Goal: Find specific fact: Find specific fact

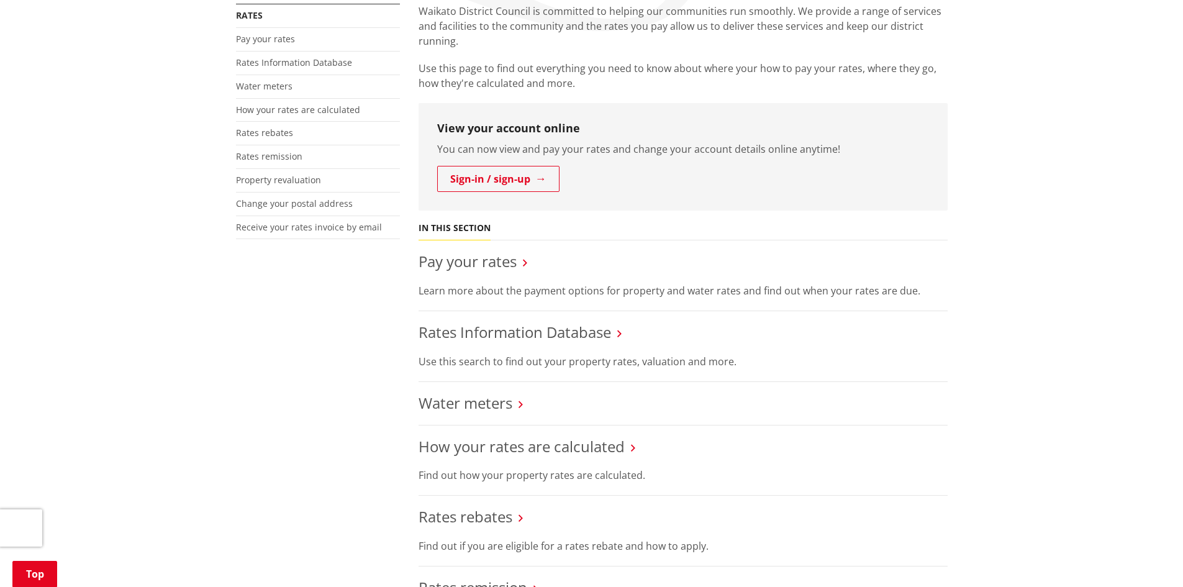
scroll to position [248, 0]
click at [588, 332] on link "Rates Information Database" at bounding box center [515, 330] width 193 height 20
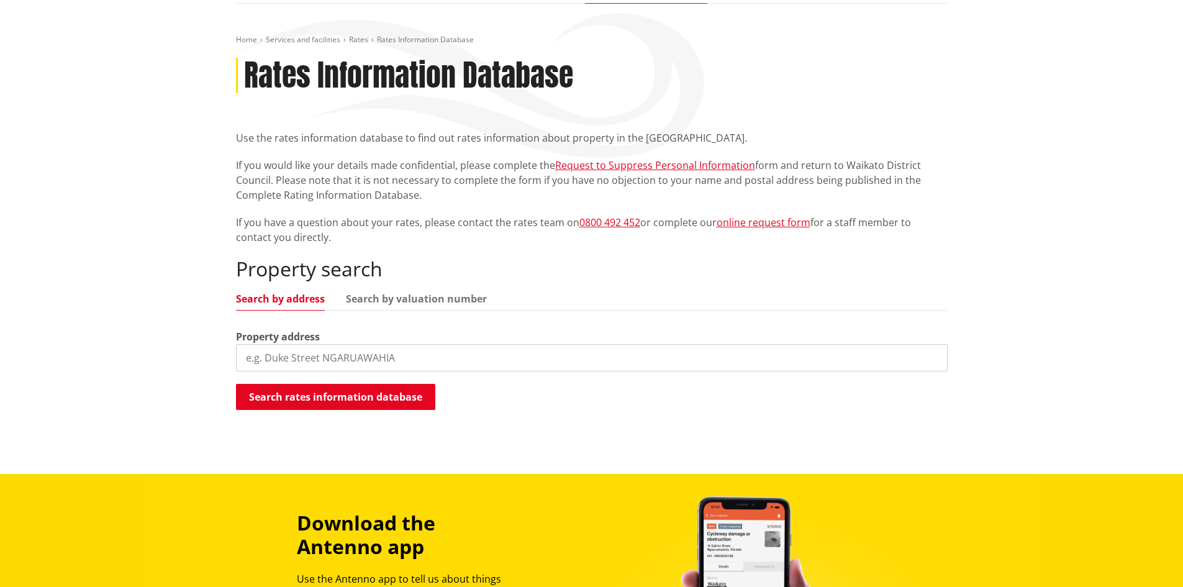
scroll to position [124, 0]
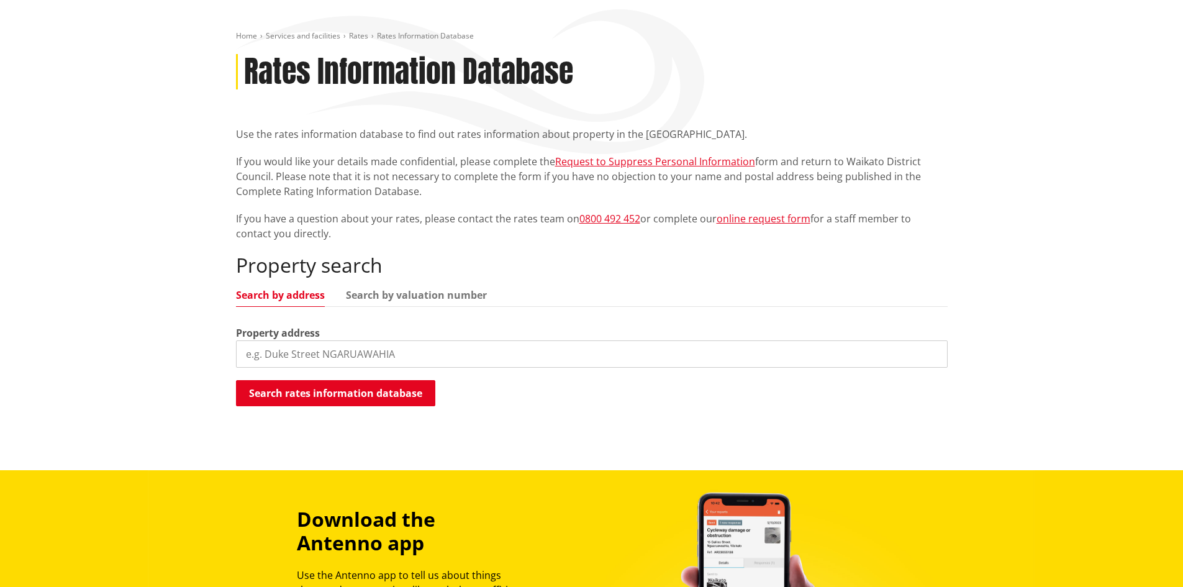
click at [281, 352] on input "search" at bounding box center [592, 353] width 712 height 27
type input "8c cellar close"
click at [307, 384] on button "Search rates information database" at bounding box center [335, 393] width 199 height 26
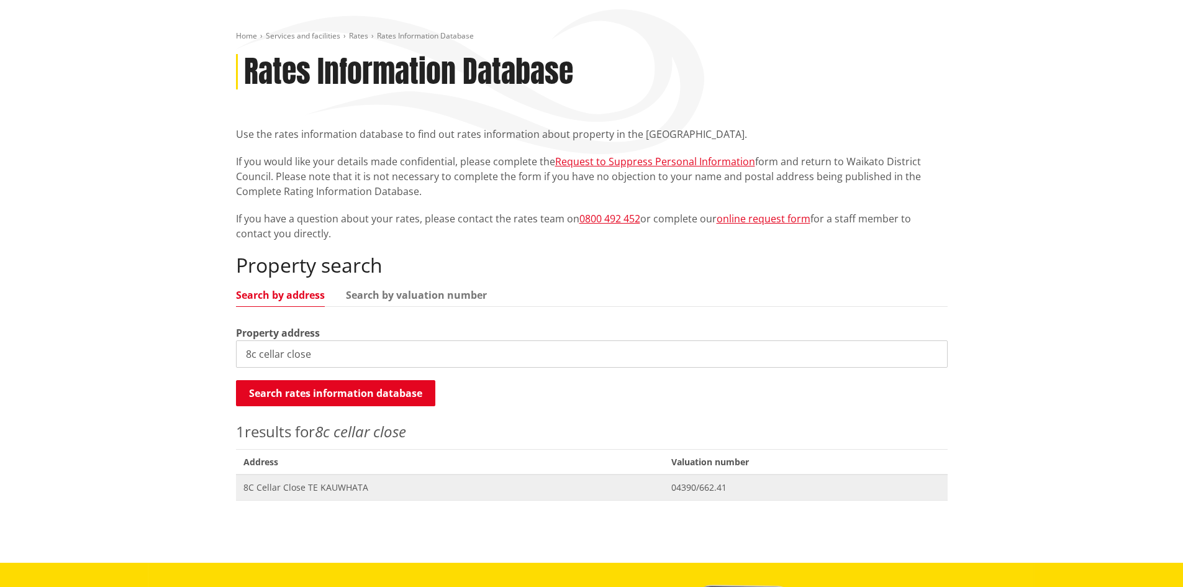
click at [331, 487] on span "8C Cellar Close TE KAUWHATA" at bounding box center [449, 487] width 413 height 12
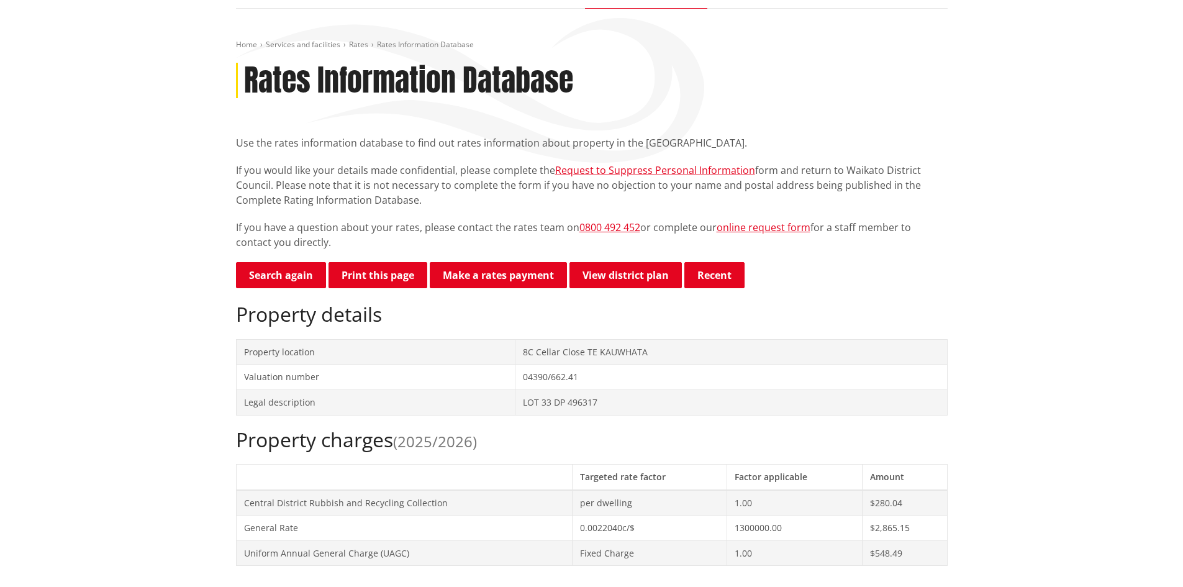
scroll to position [248, 0]
